Goal: Task Accomplishment & Management: Manage account settings

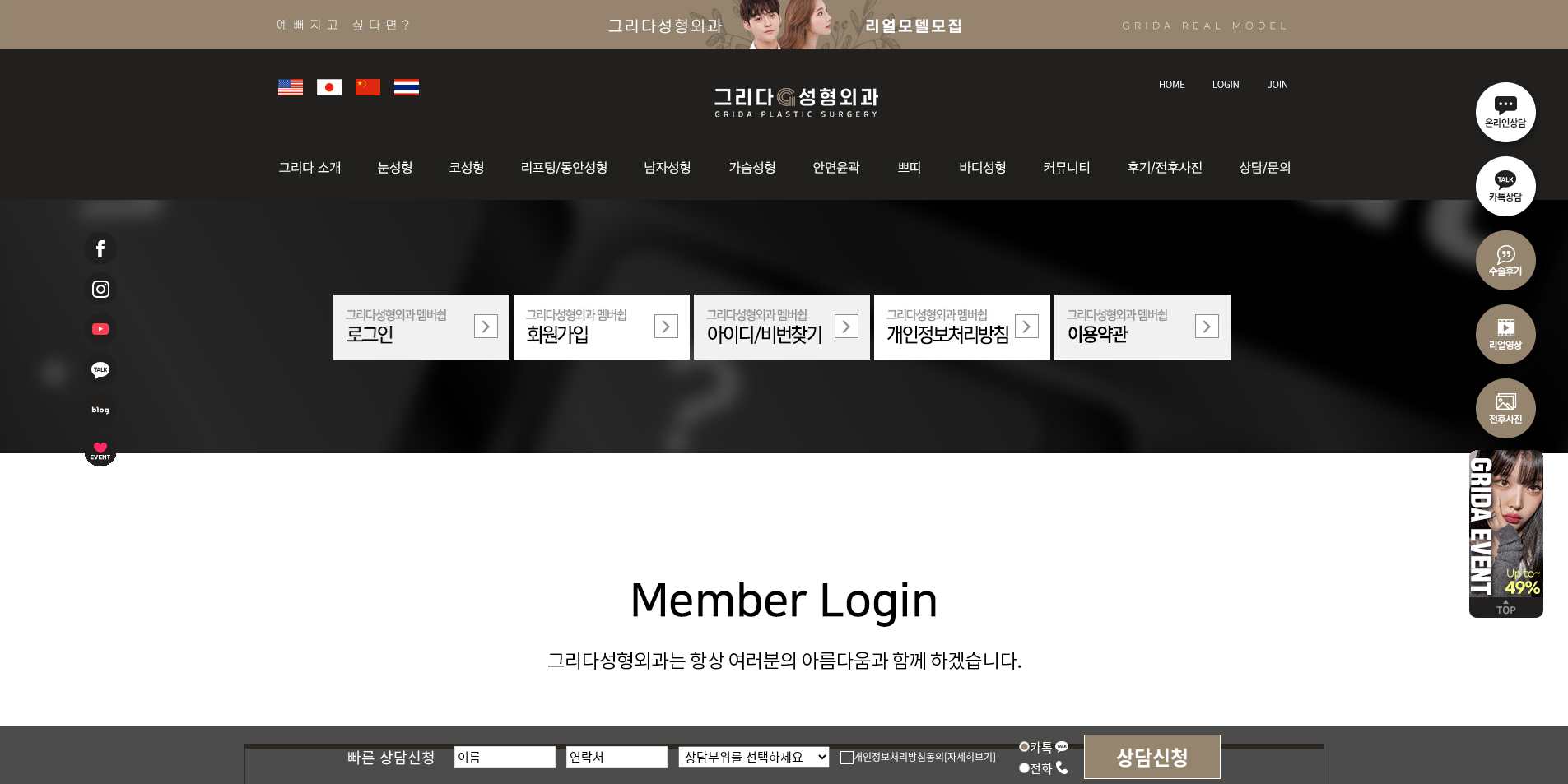
click at [1214, 84] on img at bounding box center [1226, 84] width 27 height 9
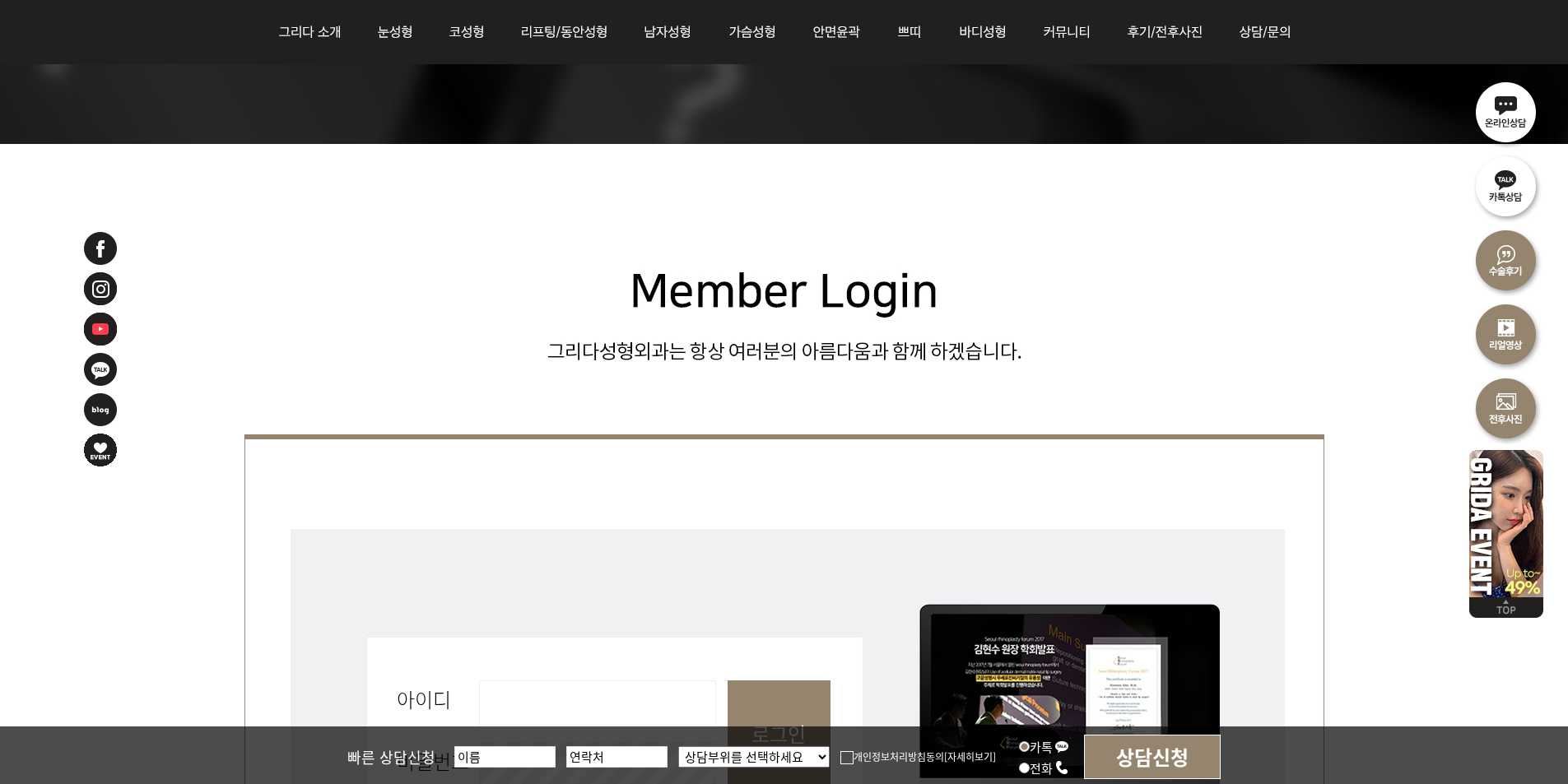
scroll to position [493, 0]
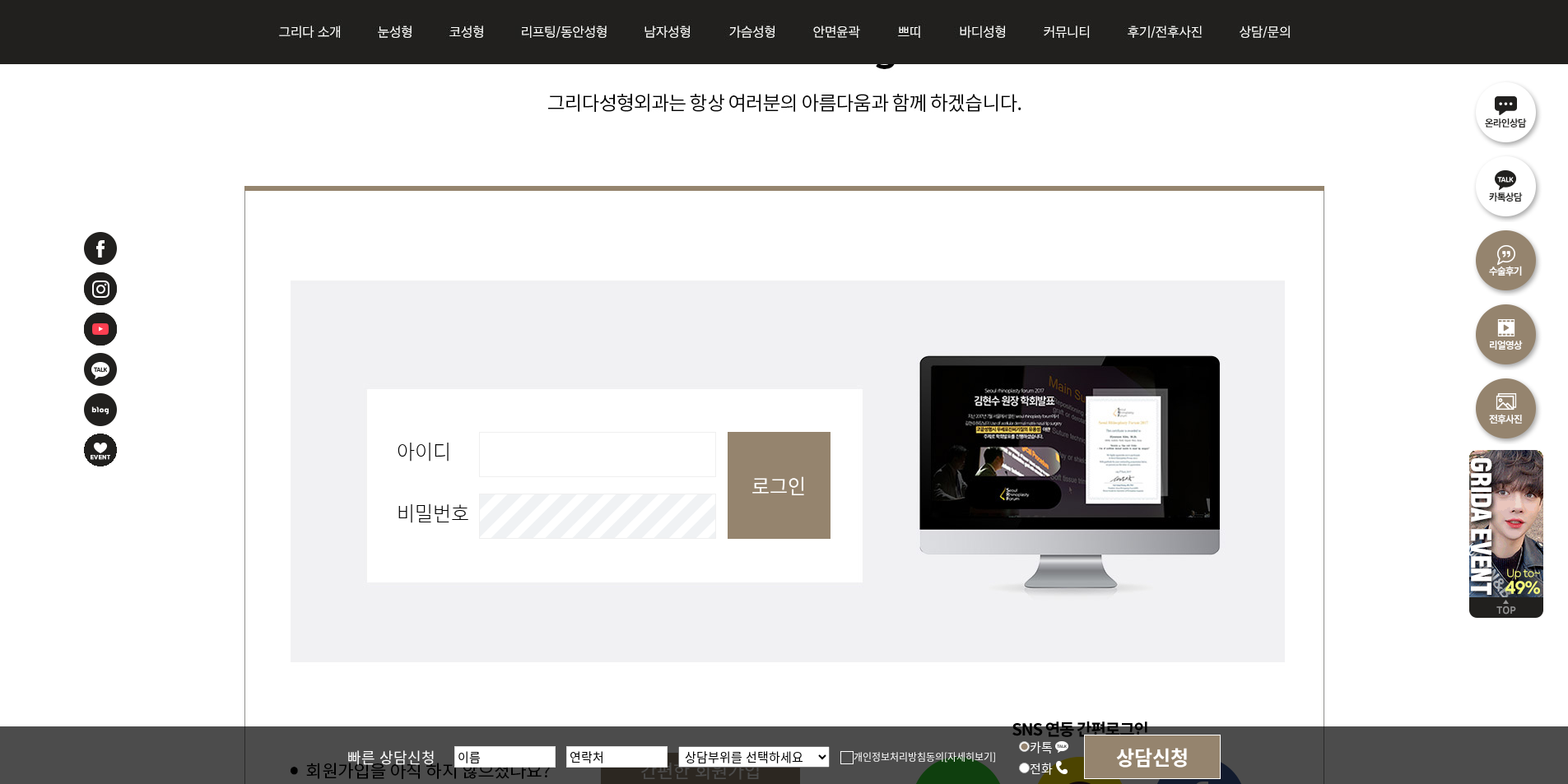
click at [680, 466] on input "아이디 필수" at bounding box center [597, 454] width 237 height 45
type input "admin"
click at [801, 474] on input "로그인" at bounding box center [778, 485] width 102 height 107
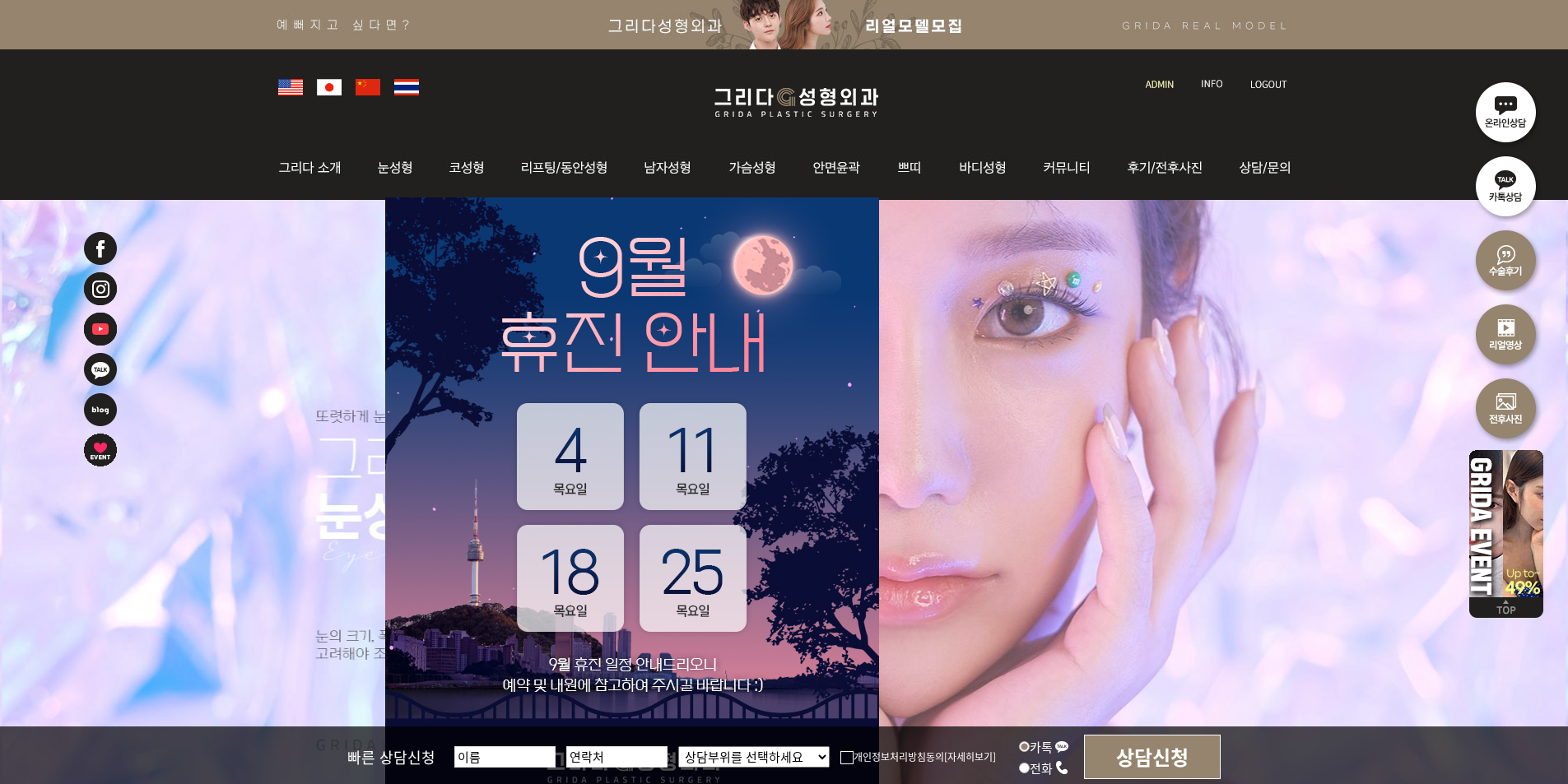
click at [1174, 80] on link at bounding box center [1161, 69] width 47 height 23
